Goal: Transaction & Acquisition: Purchase product/service

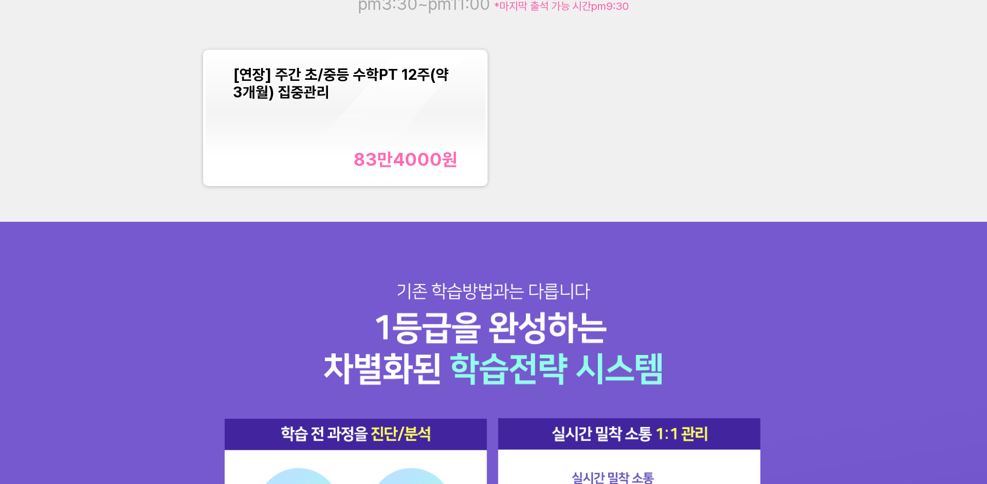
scroll to position [1336, 0]
